Goal: Information Seeking & Learning: Stay updated

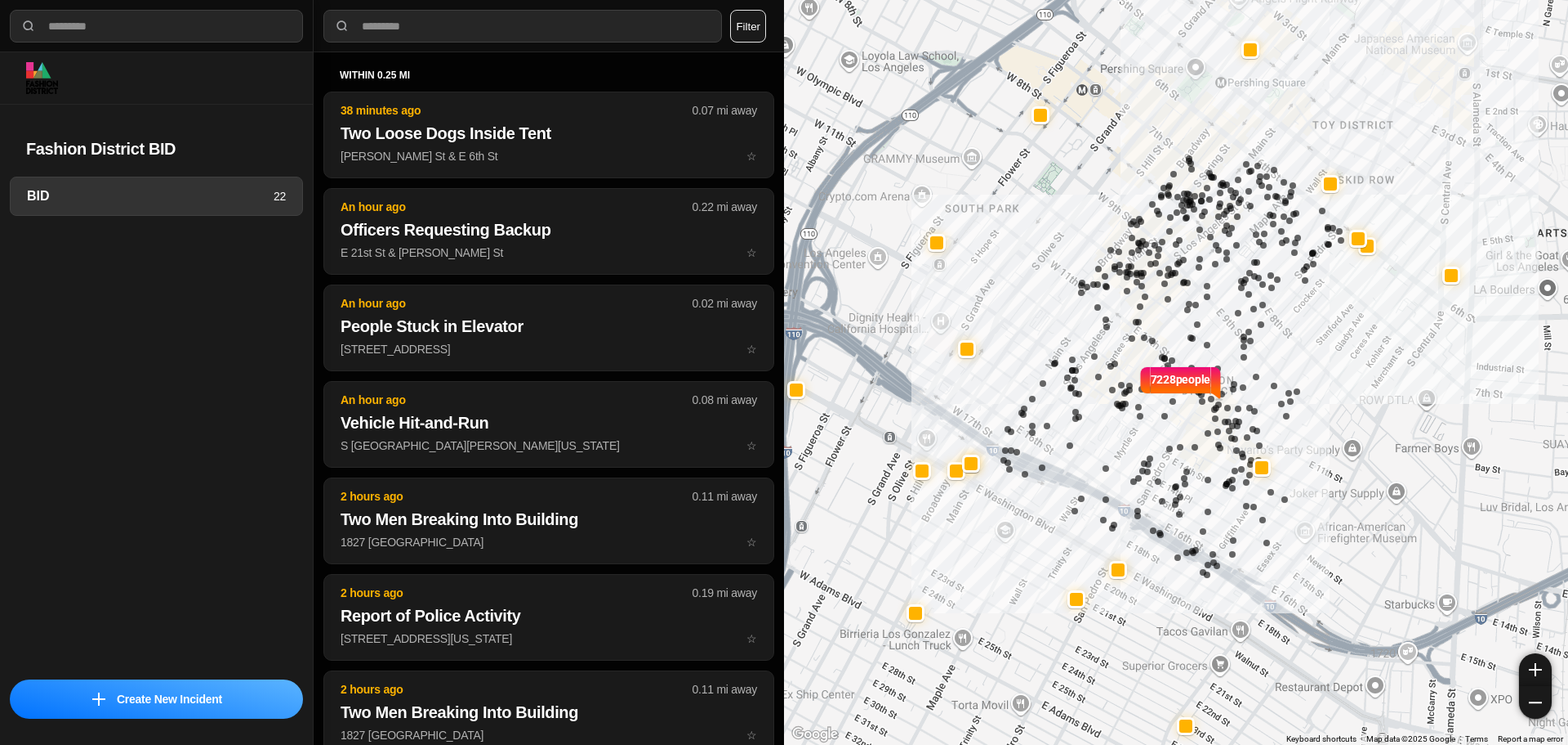
select select "*"
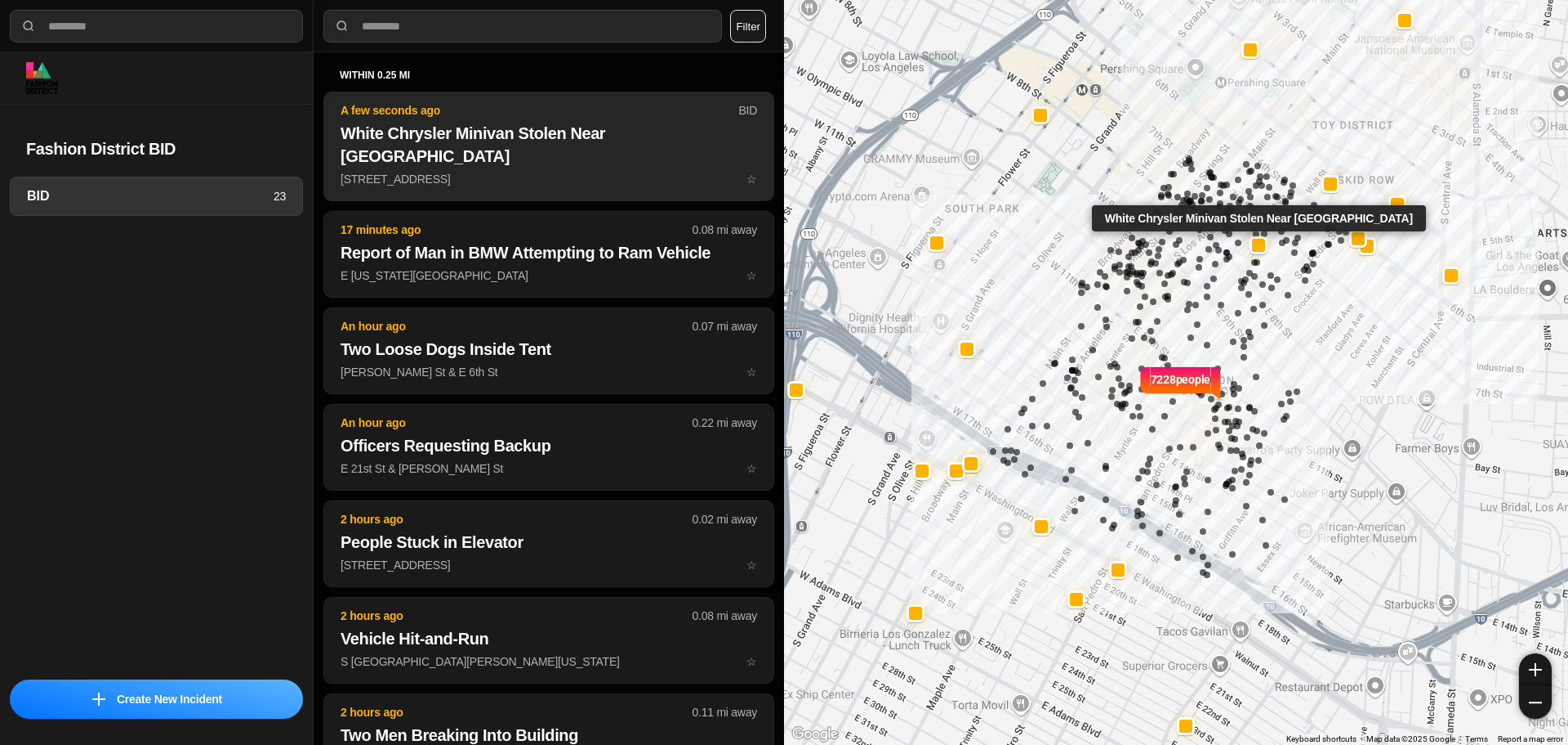
click at [455, 170] on p "[STREET_ADDRESS] ☆" at bounding box center [548, 179] width 416 height 17
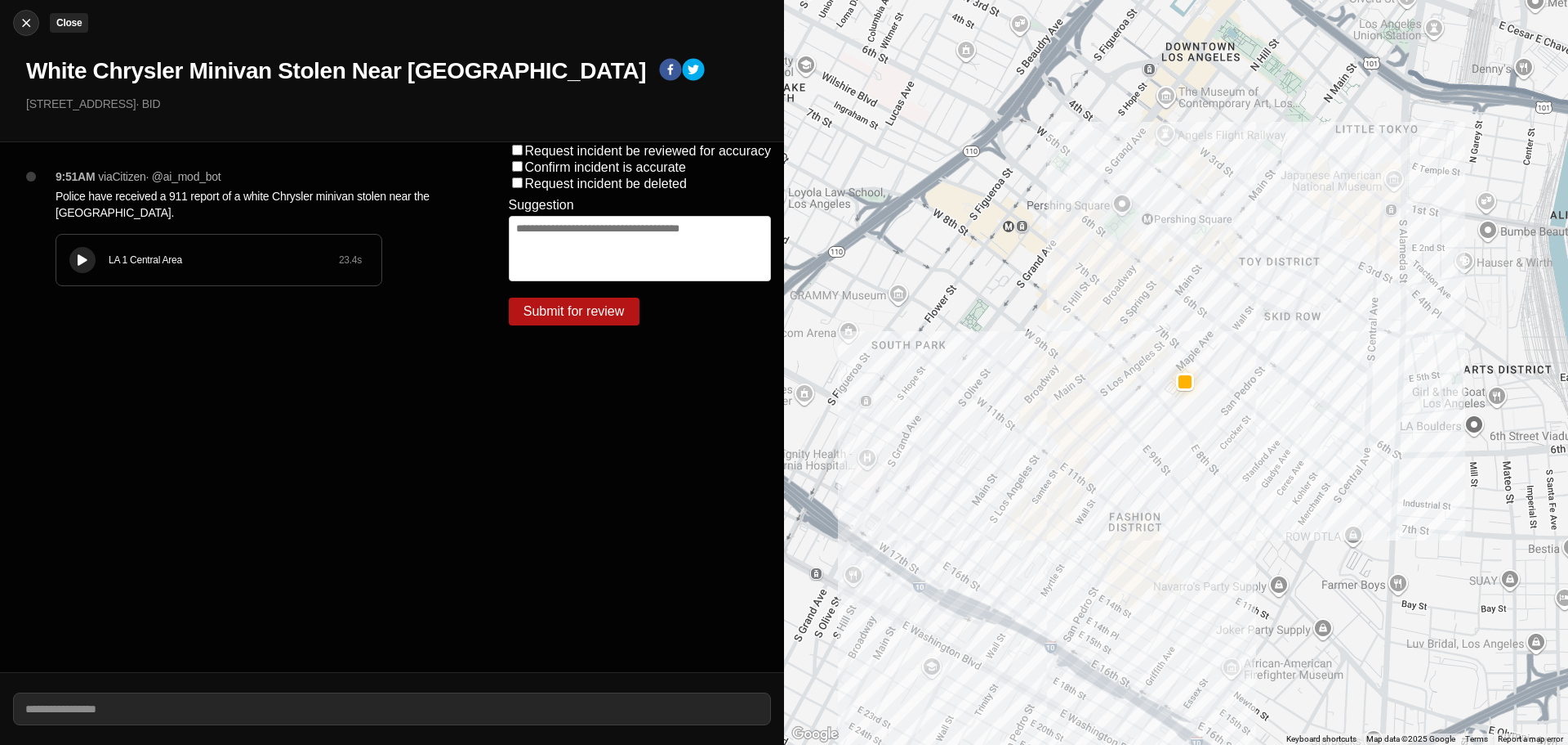
click at [37, 20] on button "Close" at bounding box center [26, 22] width 26 height 26
select select "*"
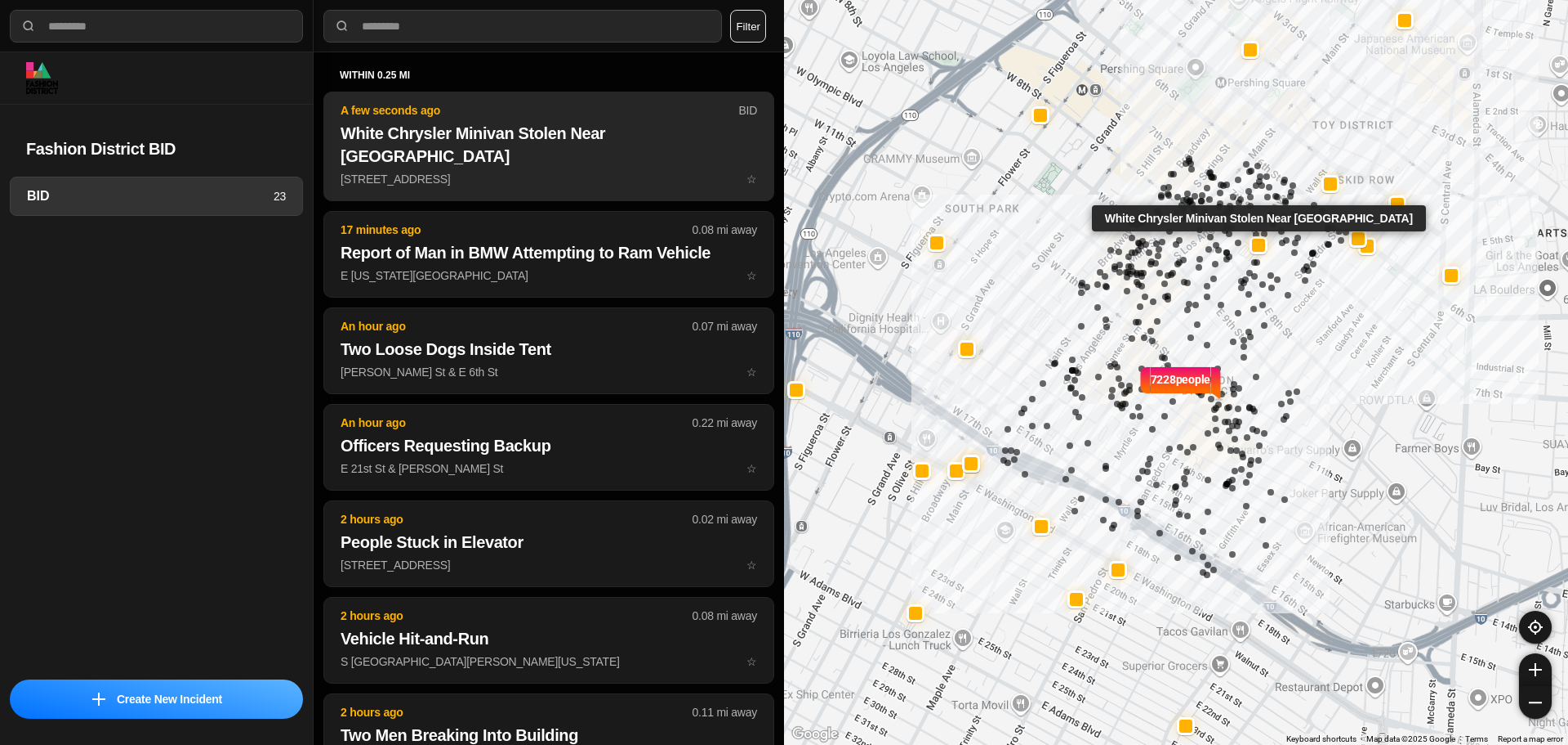
click at [471, 139] on h2 "White Chrysler Minivan Stolen Near [GEOGRAPHIC_DATA]" at bounding box center [548, 144] width 416 height 46
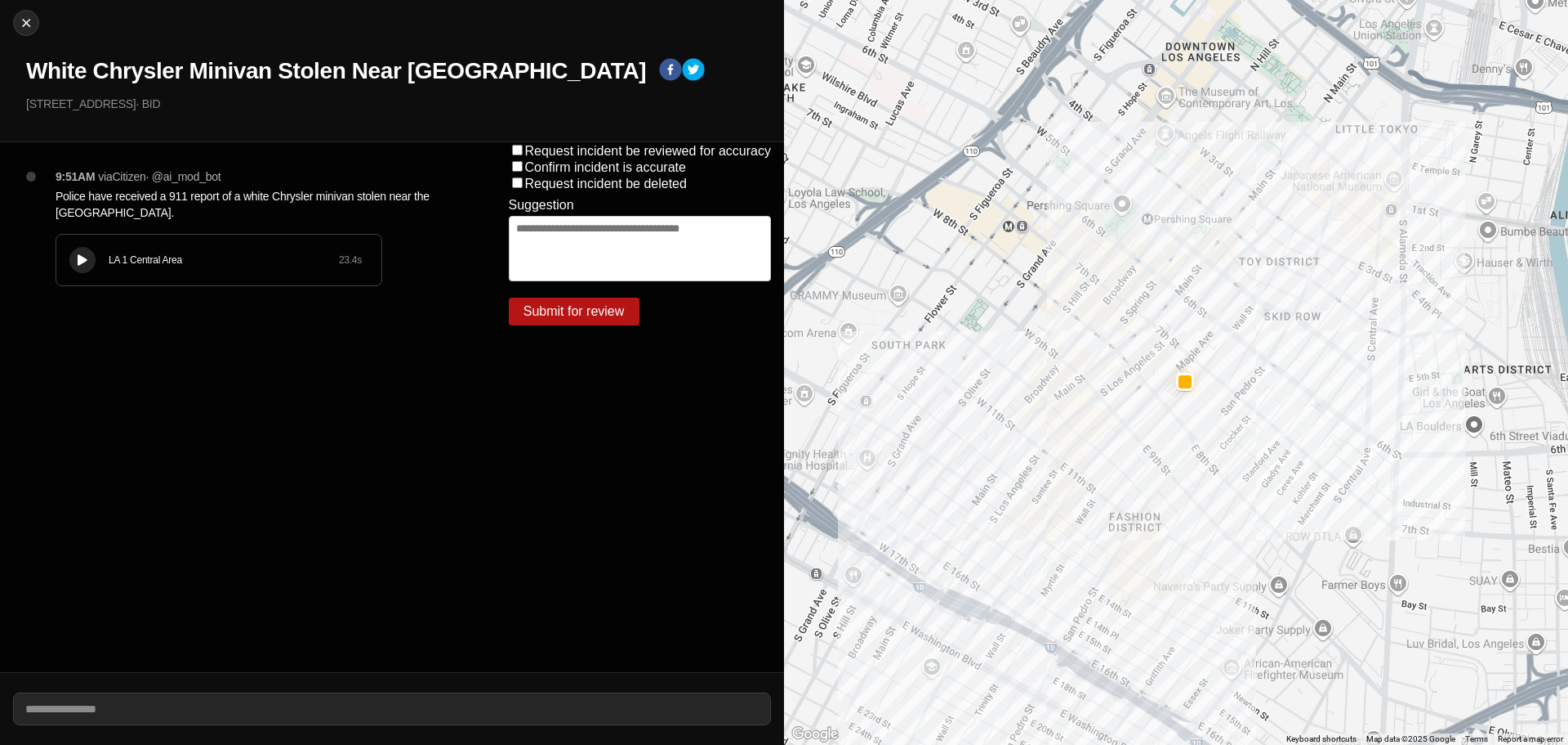
click at [81, 251] on button at bounding box center [82, 259] width 26 height 26
click at [76, 254] on div at bounding box center [82, 260] width 17 height 12
click at [98, 263] on div "LA 1 Central Area 23.4 s" at bounding box center [219, 259] width 325 height 51
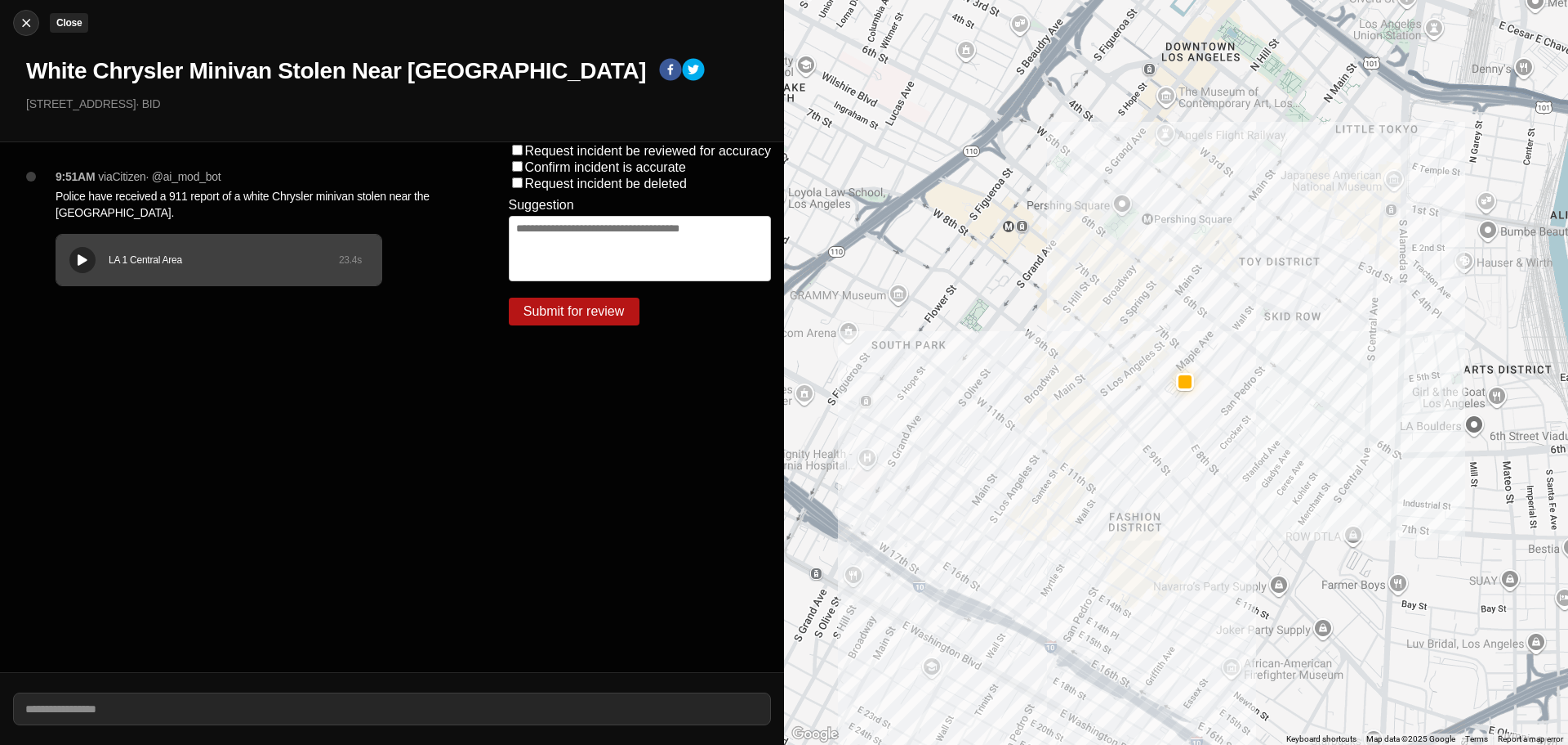
click at [19, 22] on img at bounding box center [27, 23] width 17 height 17
select select "*"
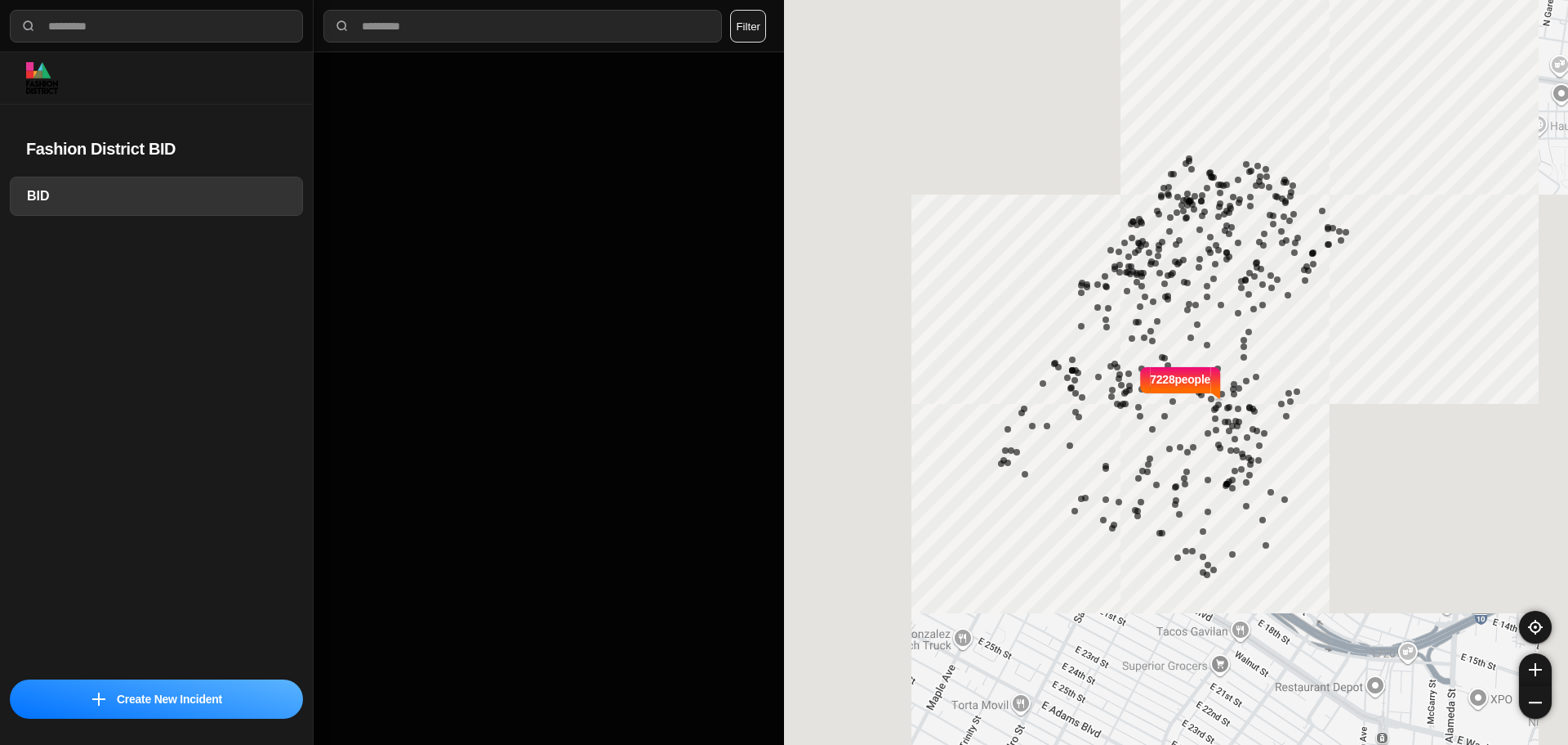
select select "*"
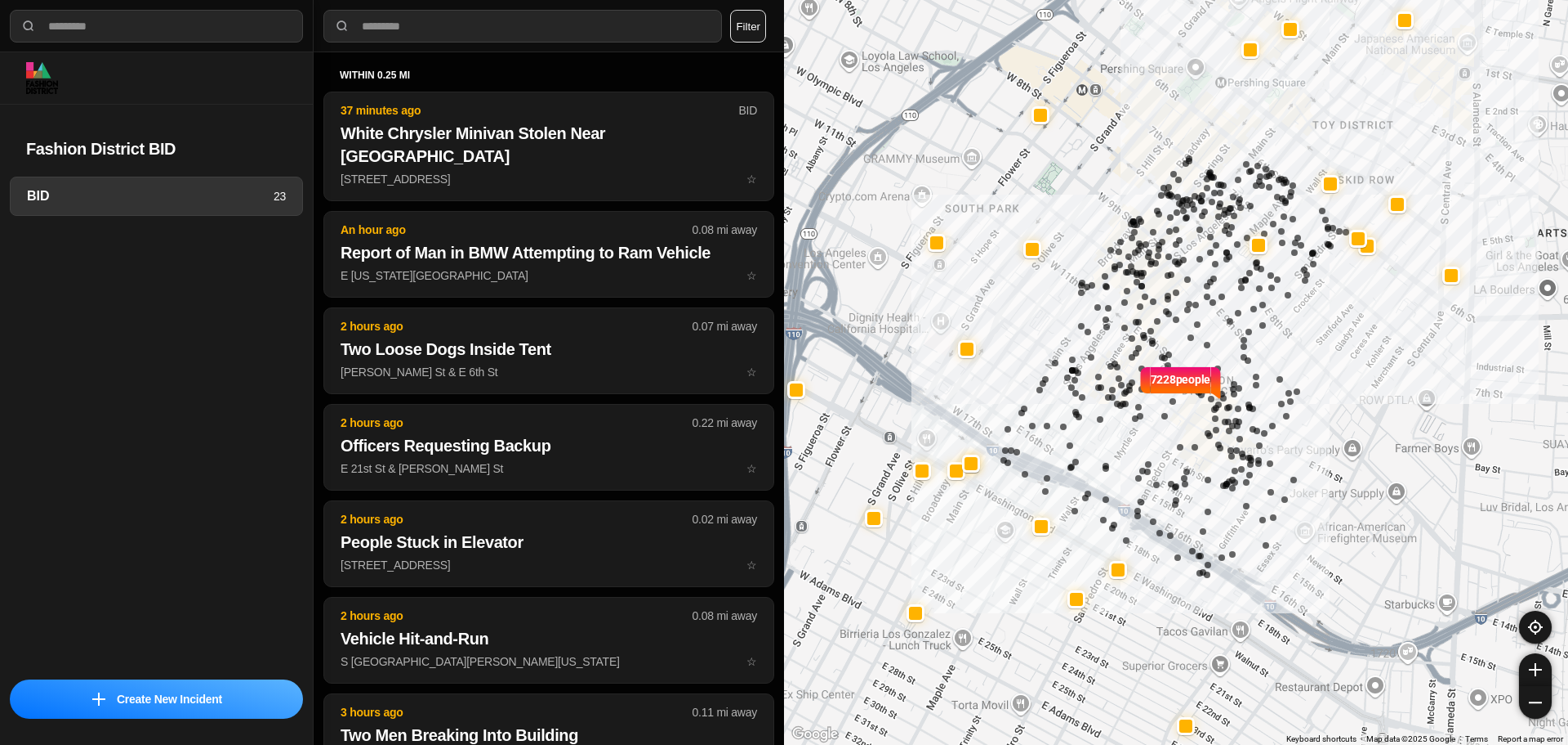
select select "*"
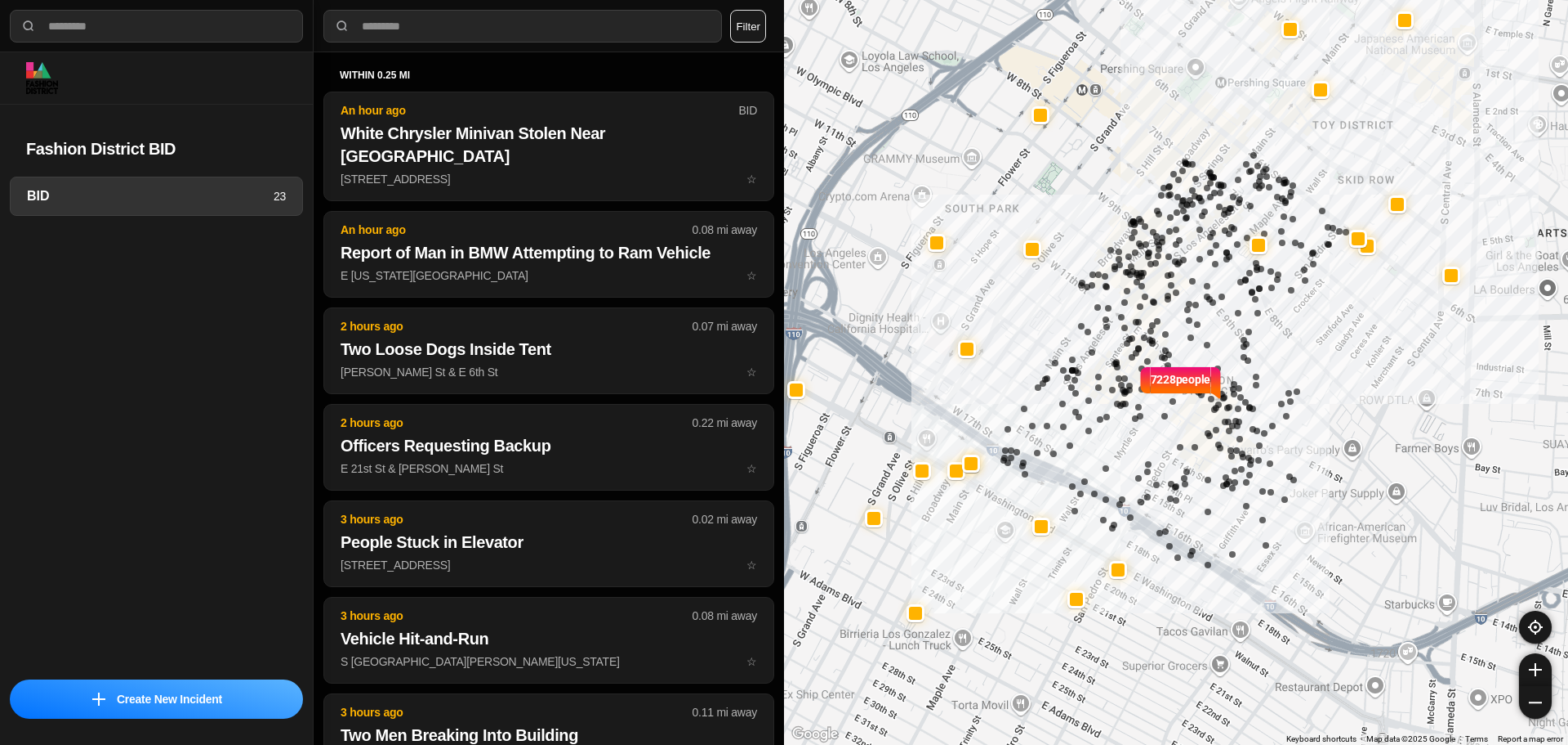
select select "*"
